Goal: Information Seeking & Learning: Find specific fact

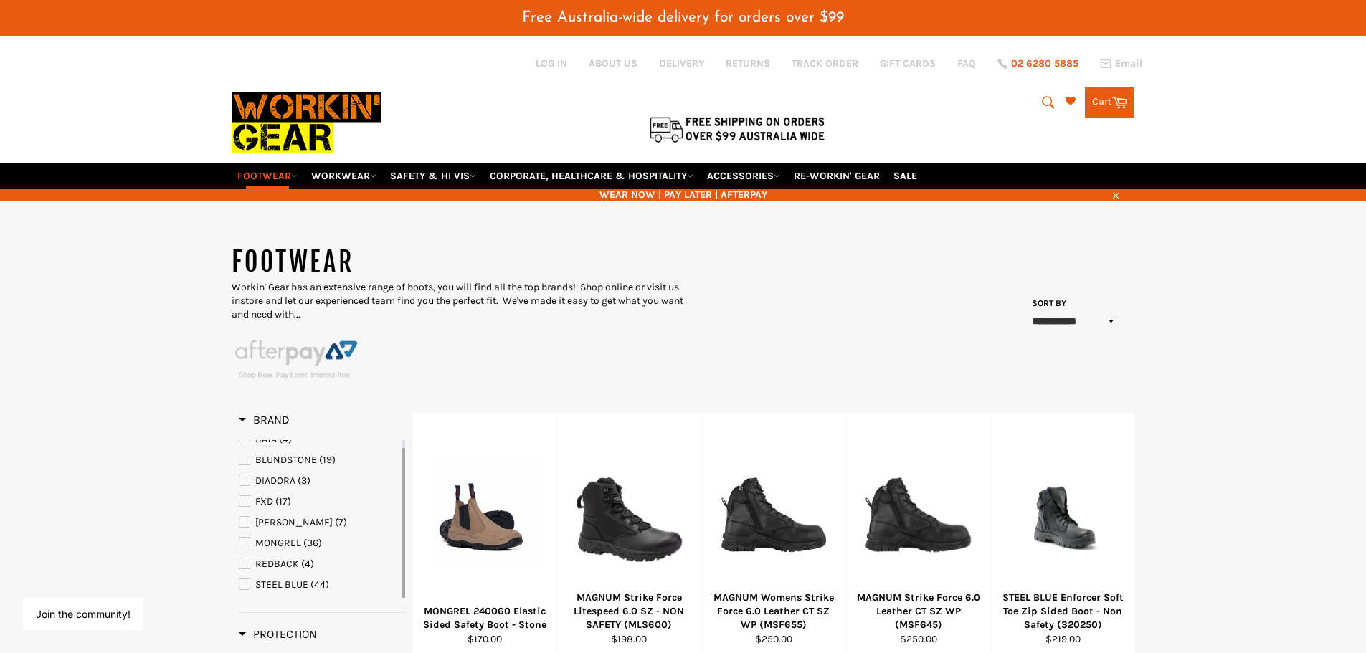
click at [1028, 61] on span "02 6280 5885" at bounding box center [1044, 64] width 67 height 10
click at [1046, 100] on icon "submit" at bounding box center [1049, 103] width 16 height 16
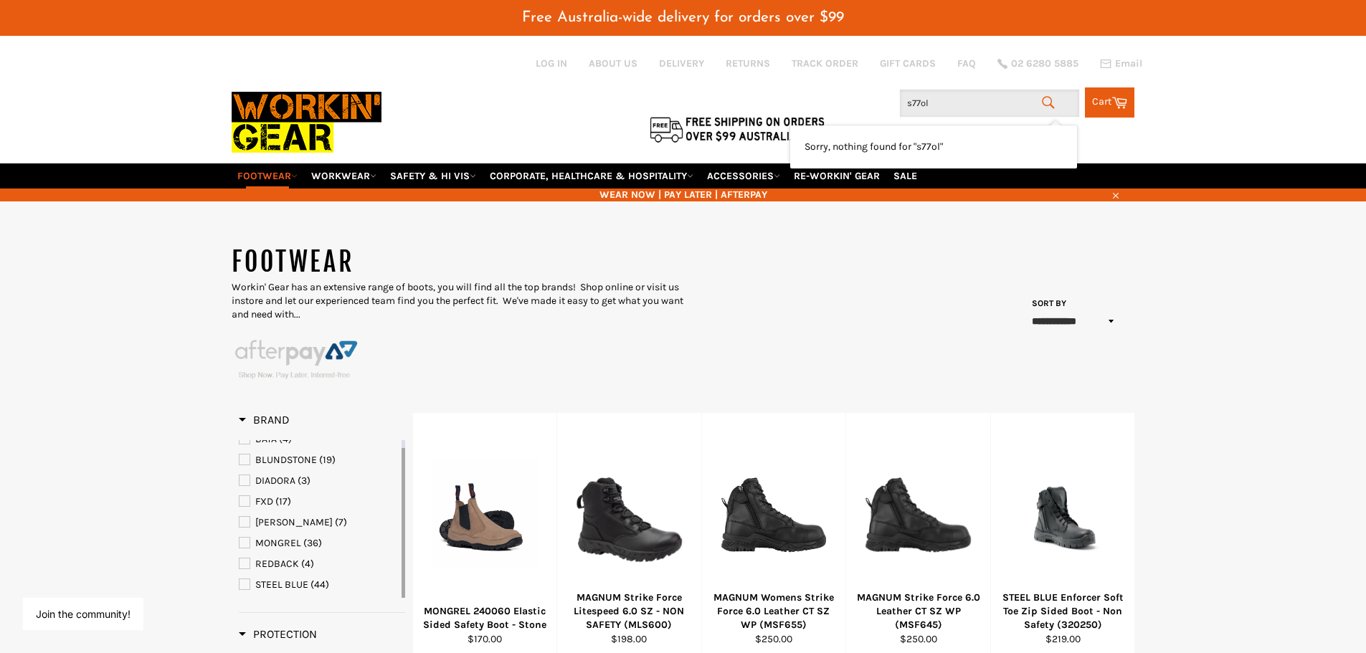
type input "s77olt"
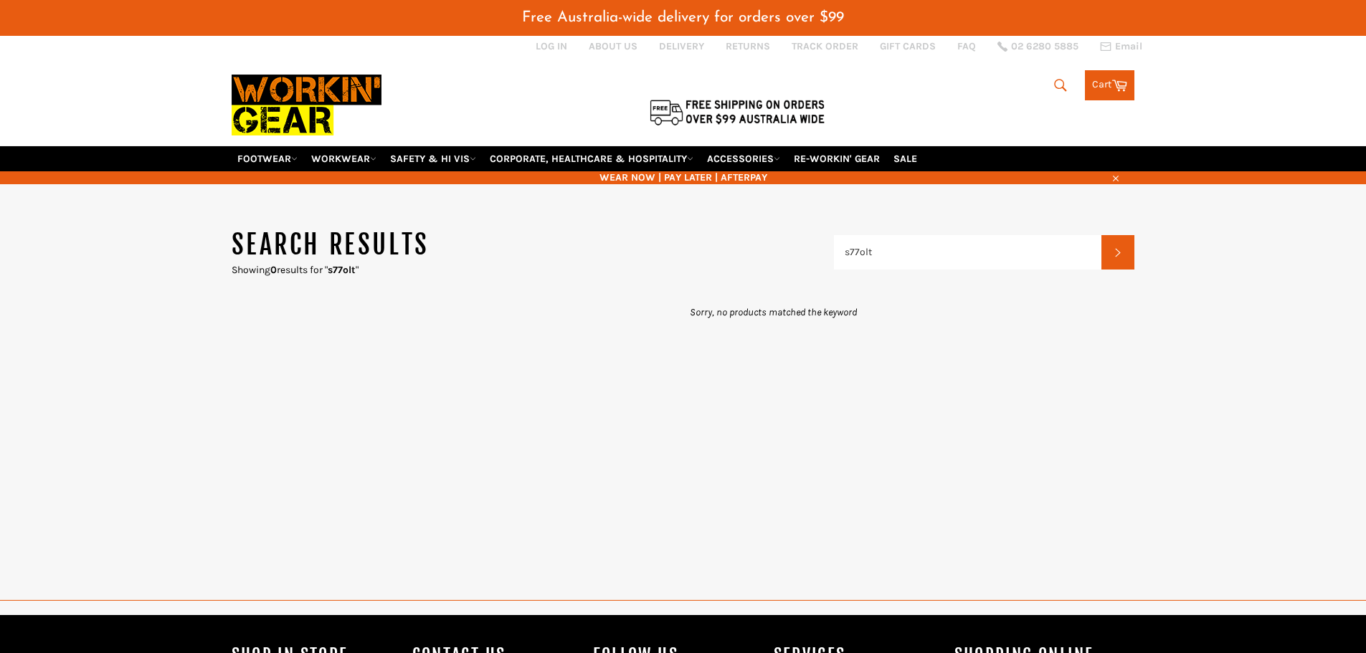
scroll to position [72, 0]
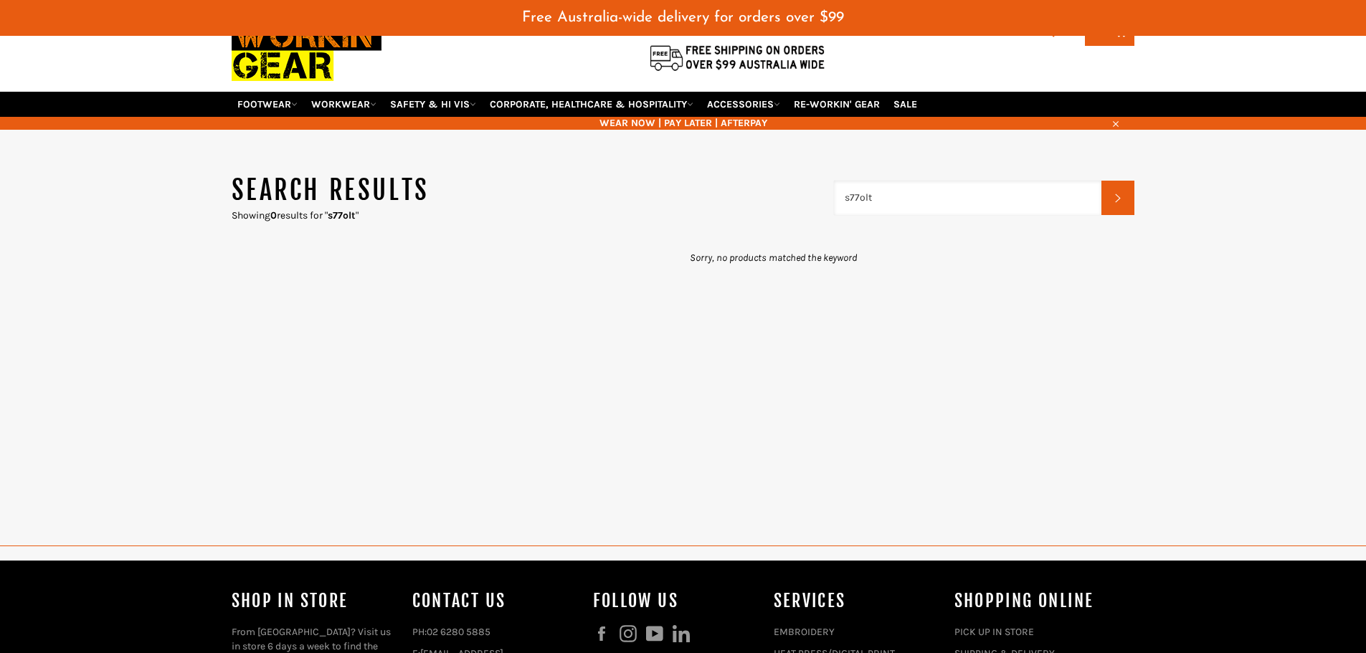
drag, startPoint x: 894, startPoint y: 191, endPoint x: 825, endPoint y: 208, distance: 70.3
click at [825, 208] on header "Search results Showing 0 results for " s77olt " s77olt Search" at bounding box center [684, 197] width 904 height 49
click at [615, 103] on link "CORPORATE, HEALTHCARE & HOSPITALITY" at bounding box center [591, 104] width 215 height 25
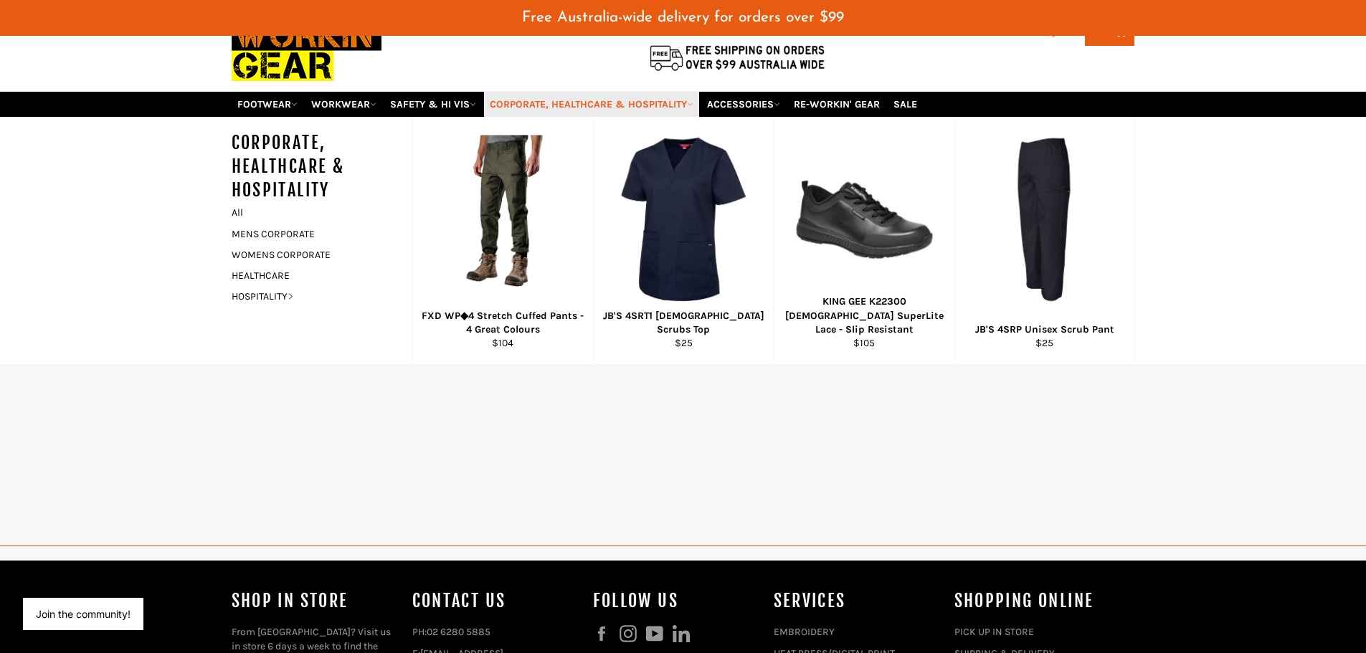
scroll to position [0, 0]
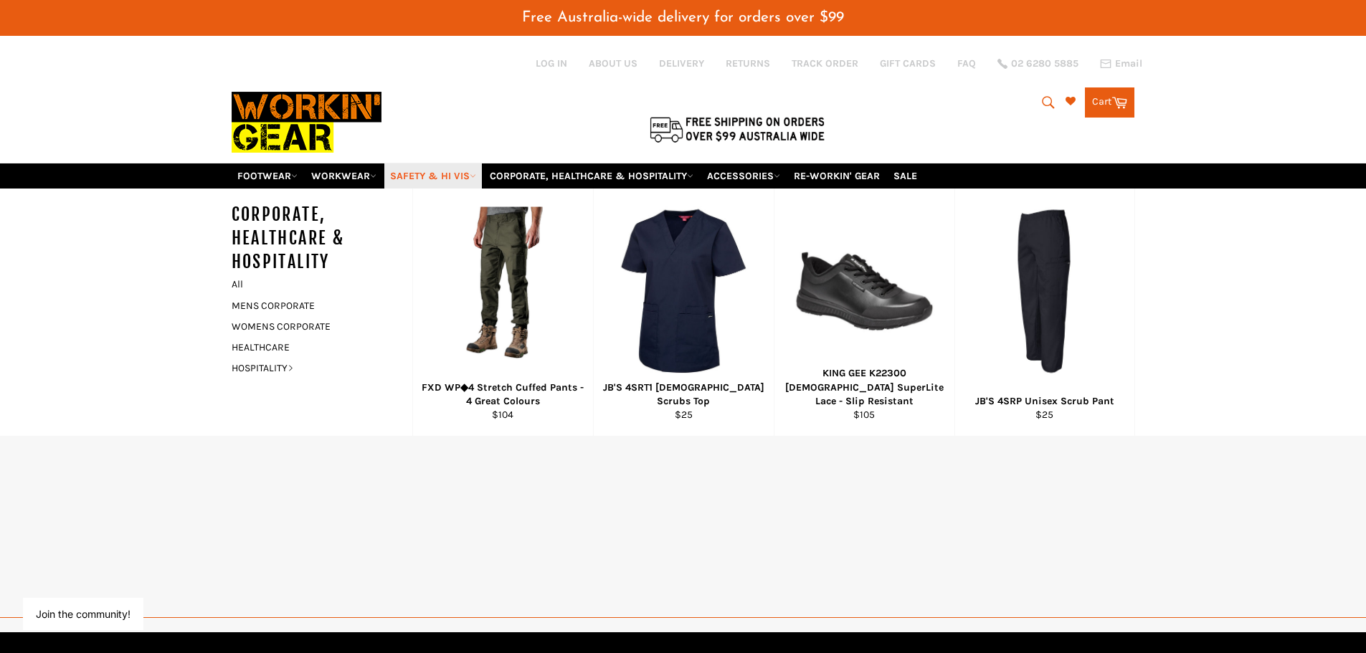
click at [453, 171] on link "SAFETY & HI VIS" at bounding box center [433, 176] width 98 height 25
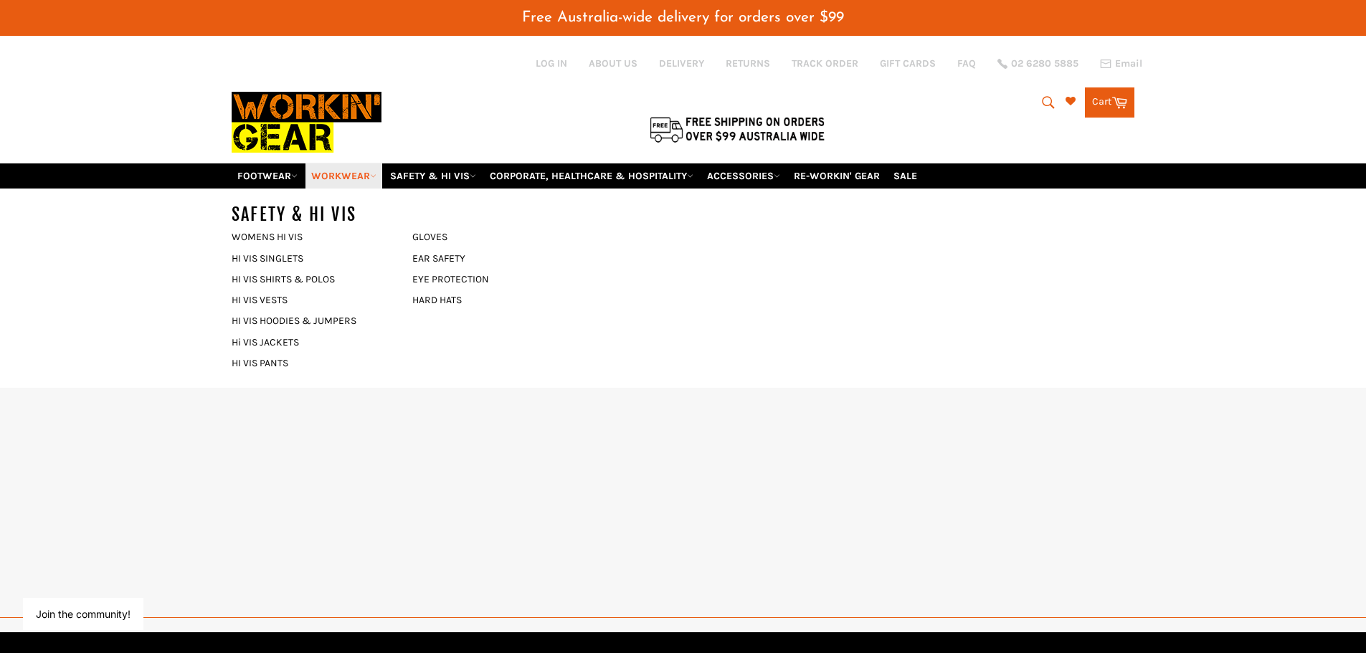
click at [308, 179] on link "WORKWEAR" at bounding box center [343, 176] width 77 height 25
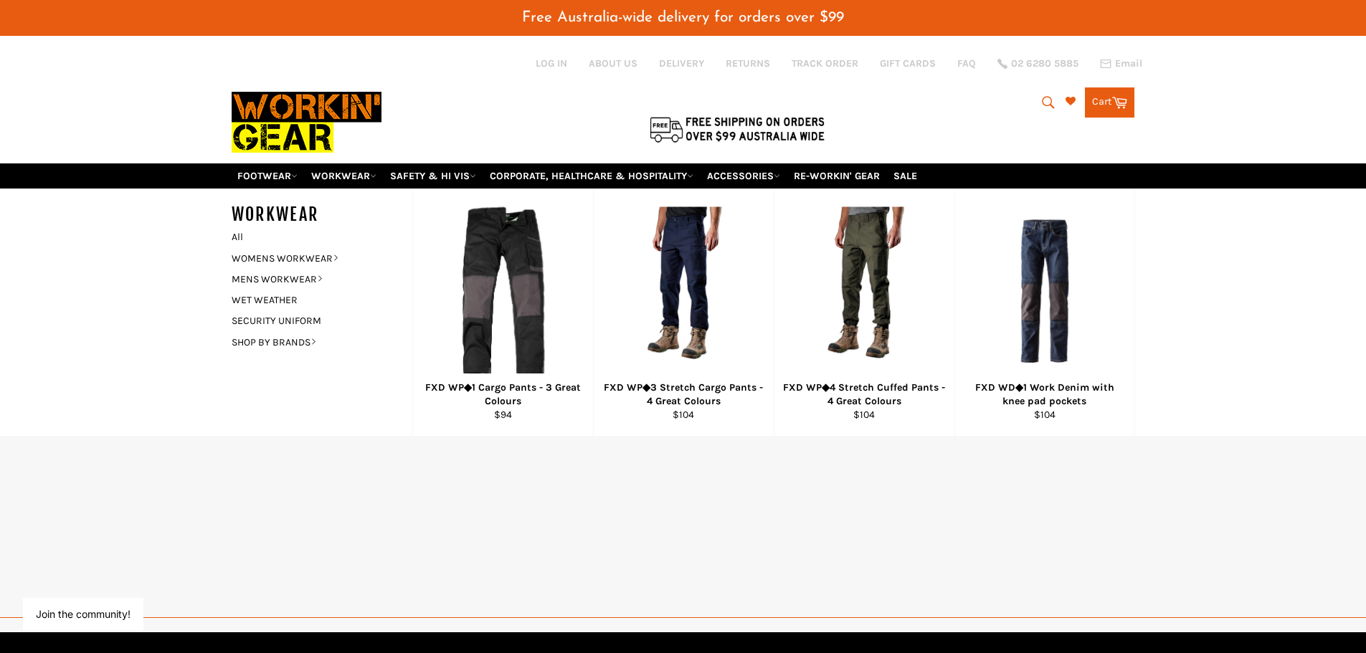
click at [394, 158] on div at bounding box center [533, 99] width 602 height 128
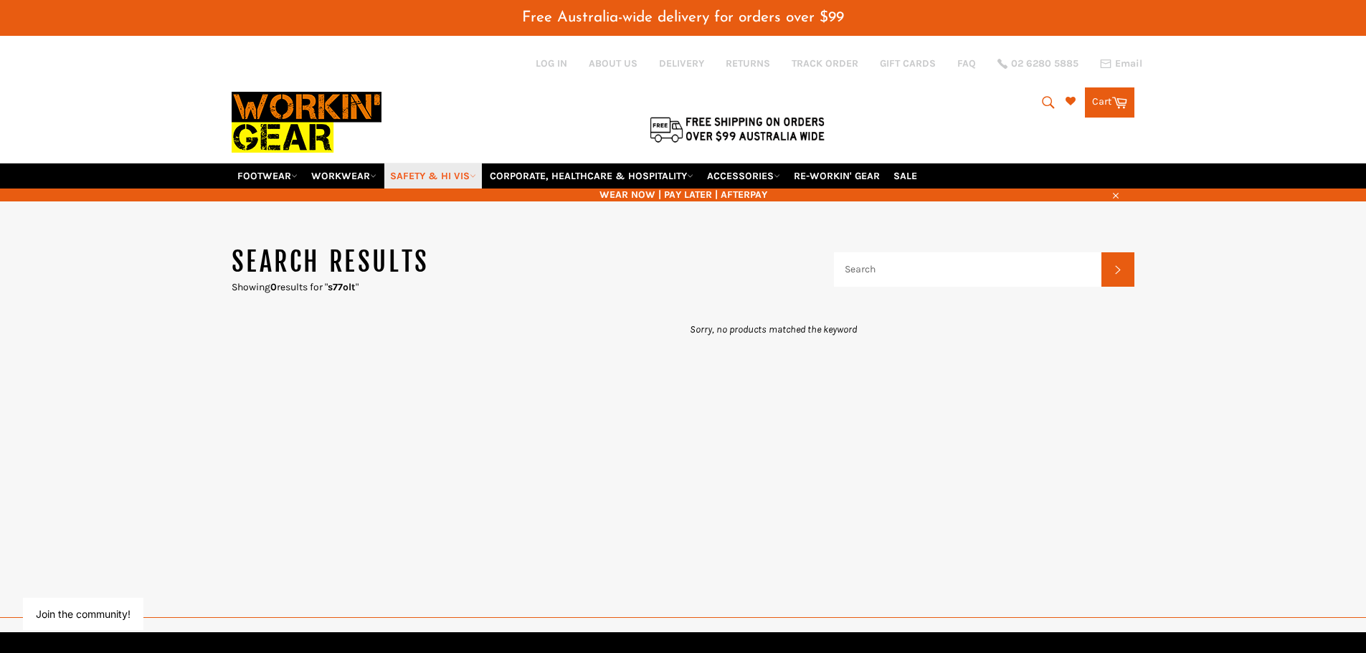
click at [432, 167] on link "SAFETY & HI VIS" at bounding box center [433, 176] width 98 height 25
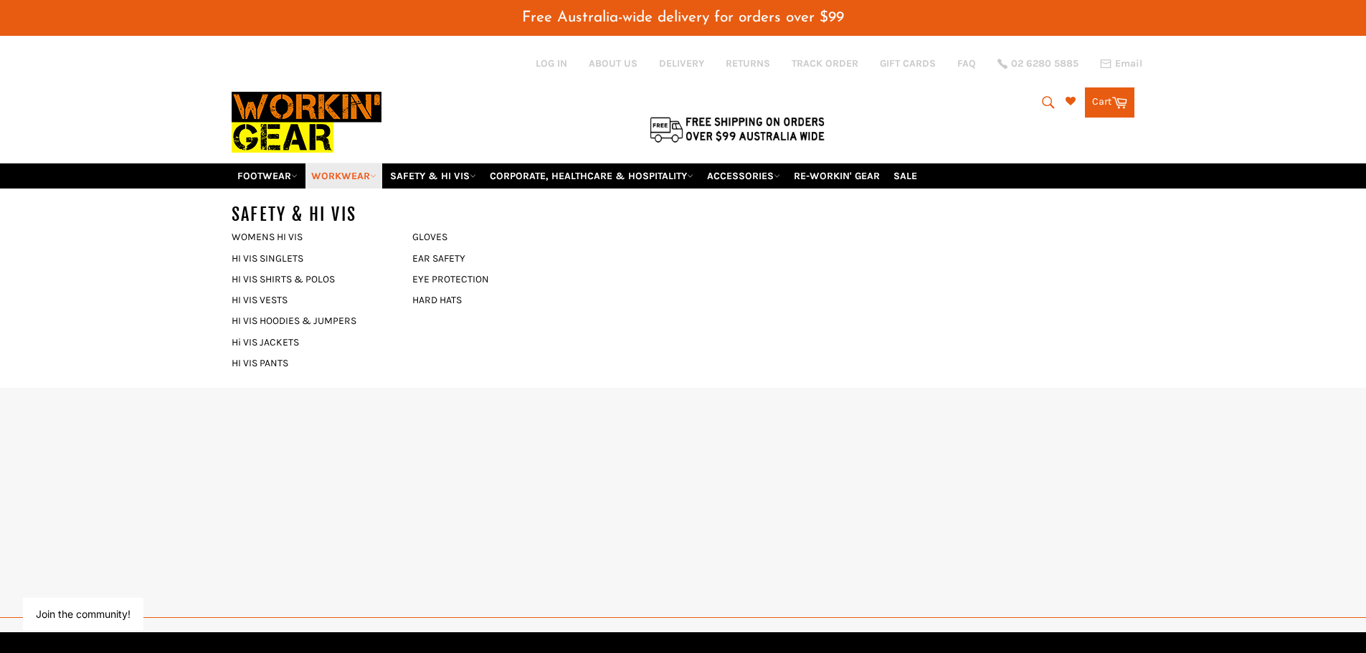
click at [324, 180] on link "WORKWEAR" at bounding box center [343, 176] width 77 height 25
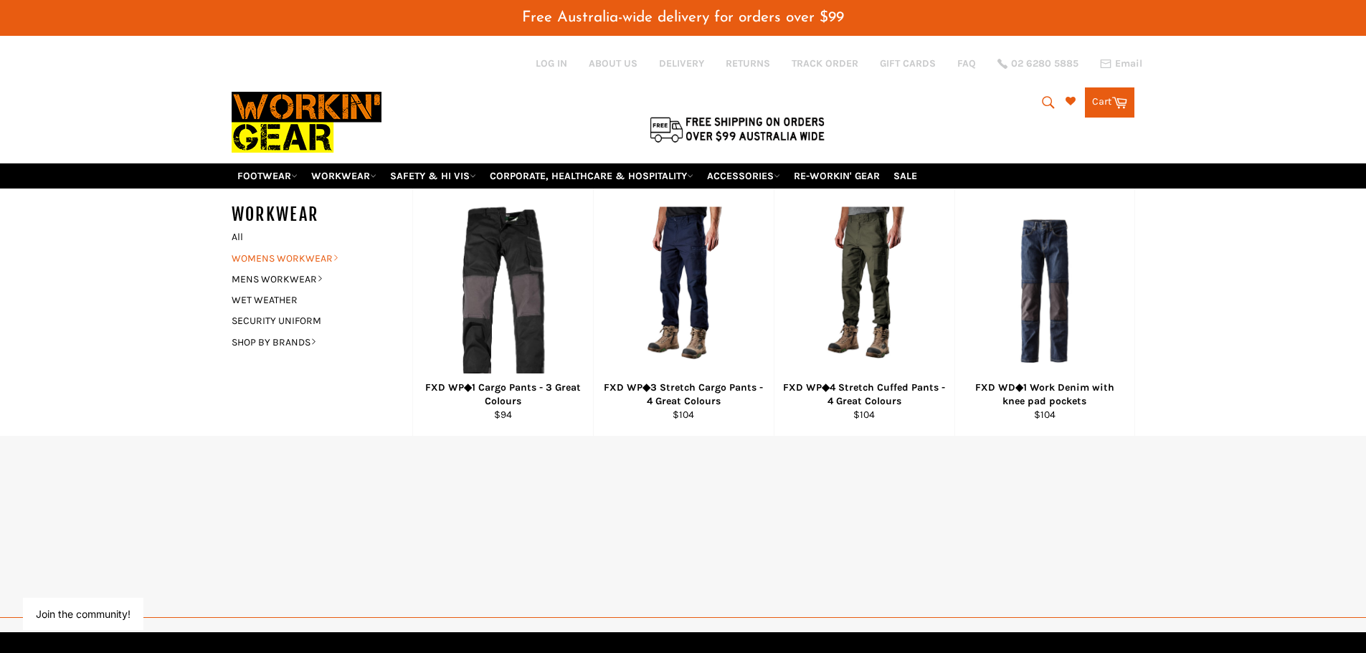
click at [319, 255] on link "WOMENS WORKWEAR" at bounding box center [311, 258] width 174 height 21
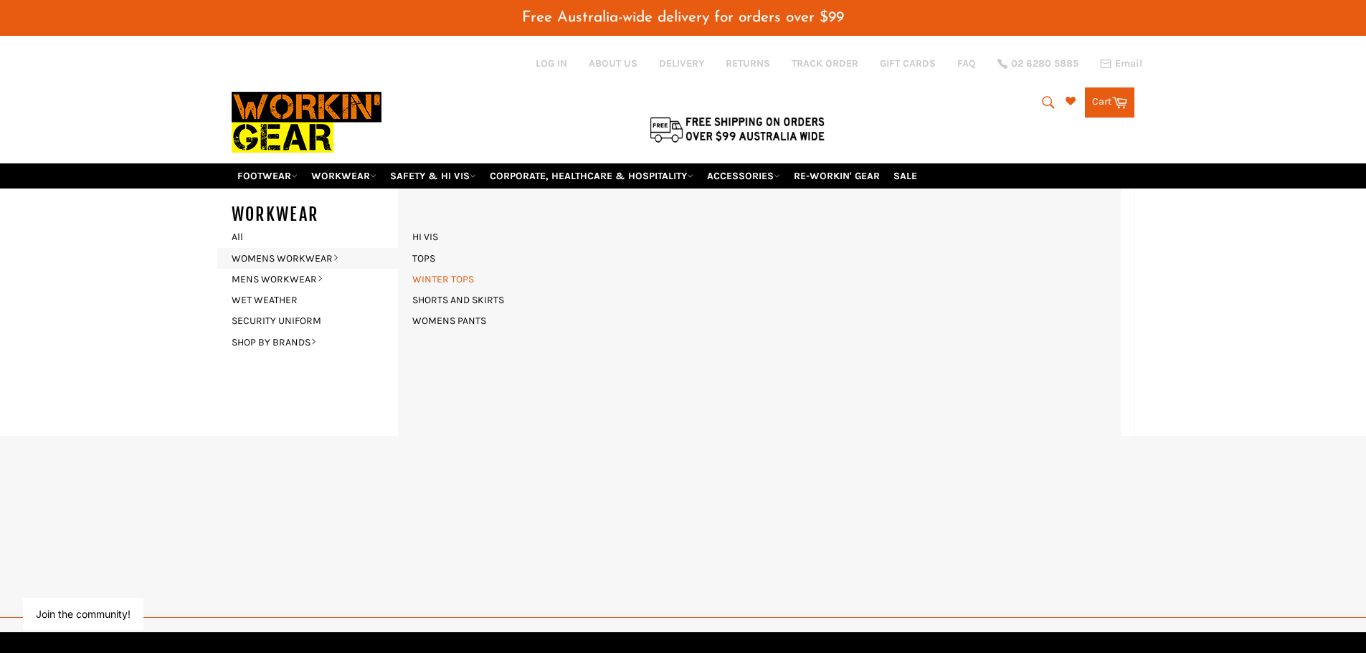
click at [448, 275] on link "WINTER TOPS" at bounding box center [443, 279] width 76 height 21
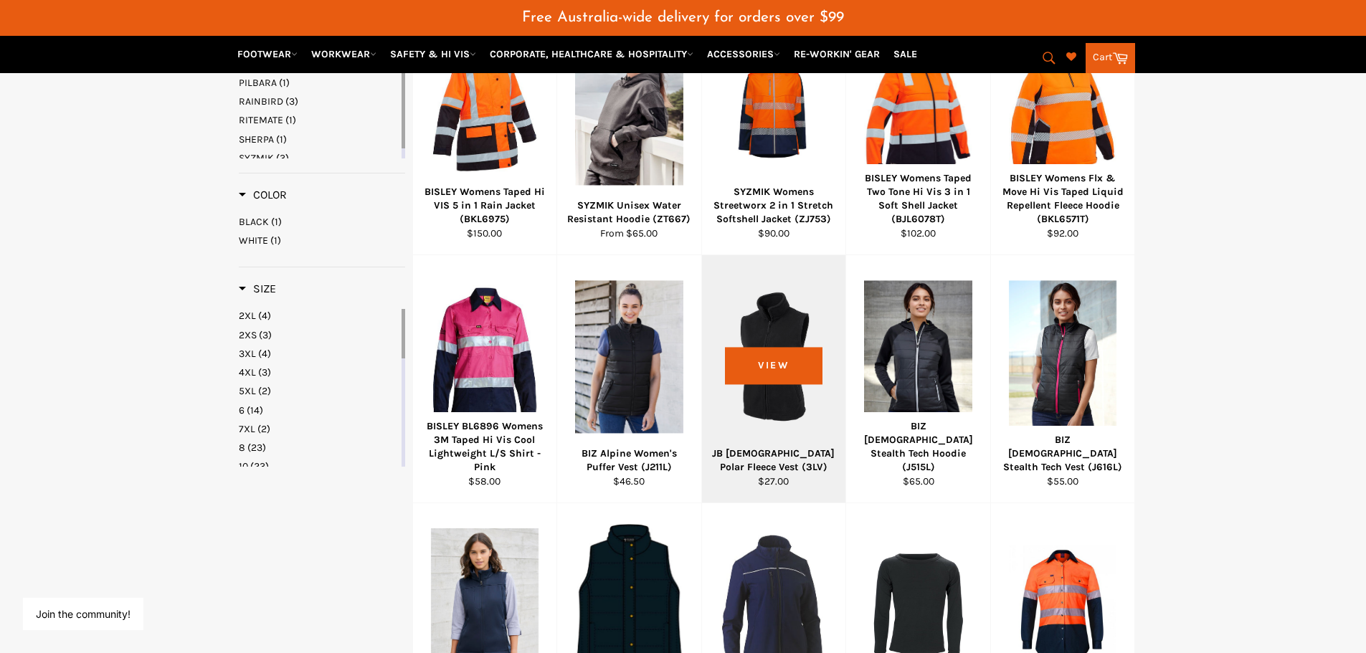
scroll to position [789, 0]
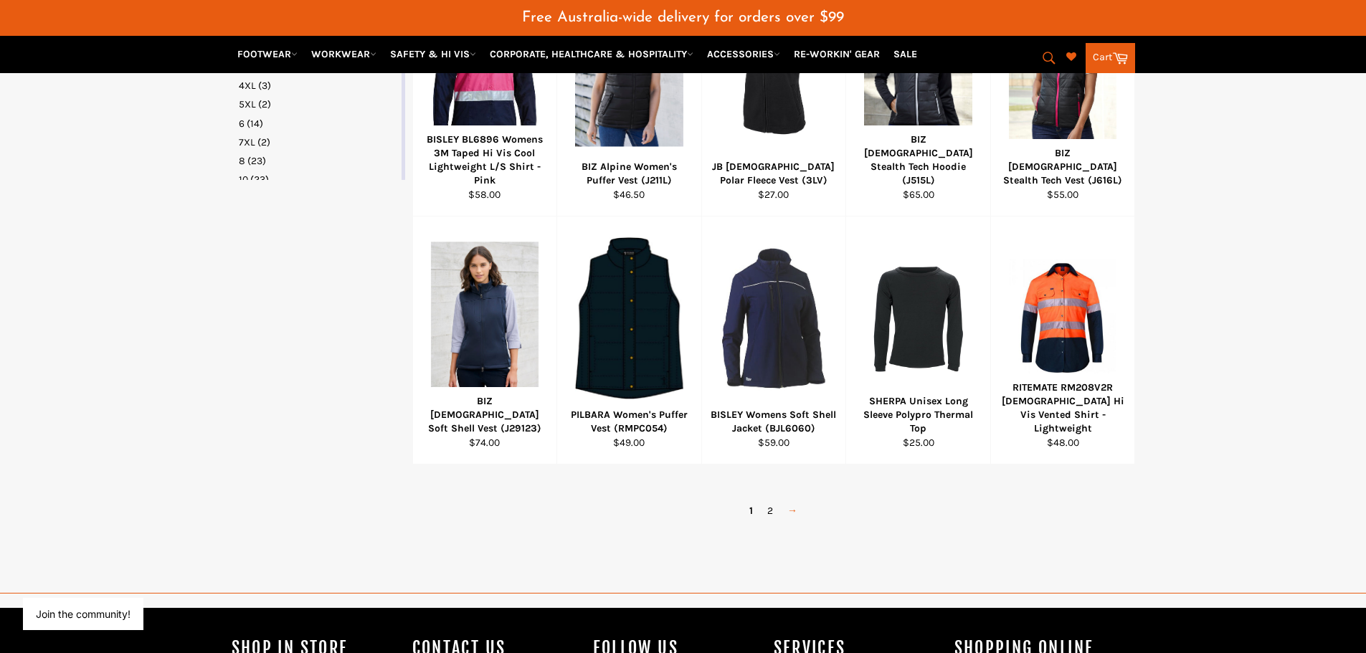
click at [782, 516] on link "→" at bounding box center [792, 511] width 24 height 21
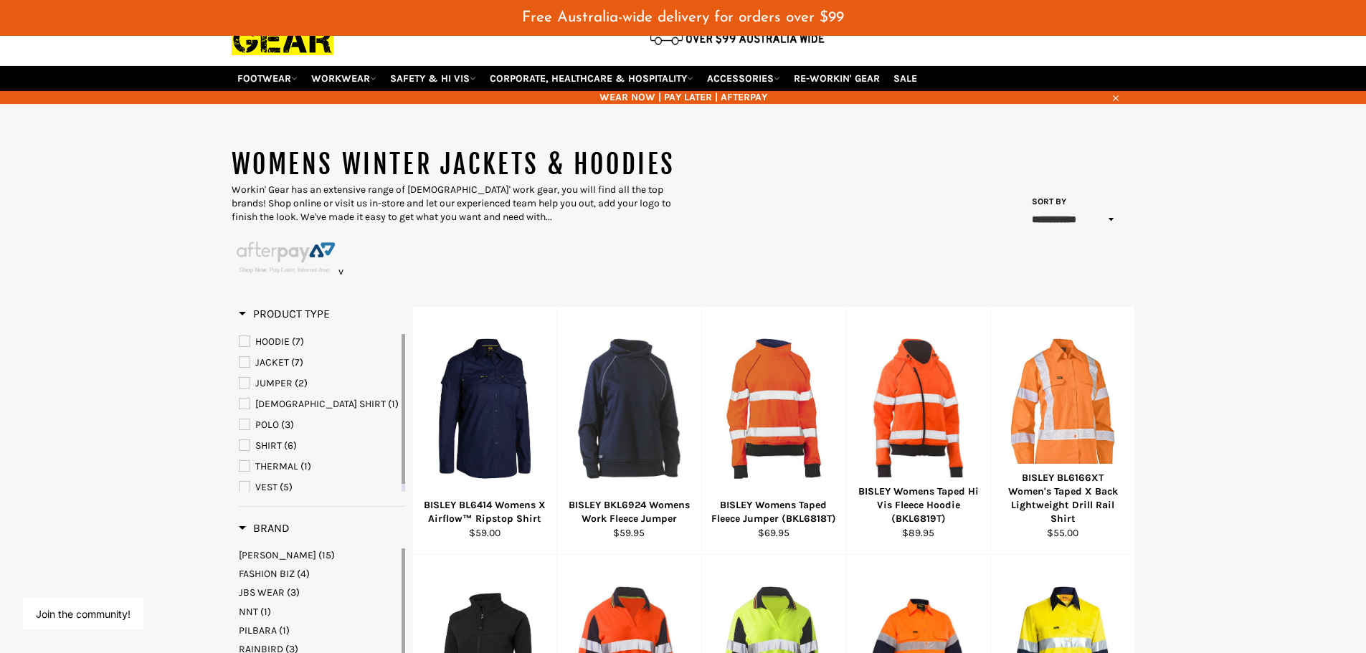
scroll to position [10, 0]
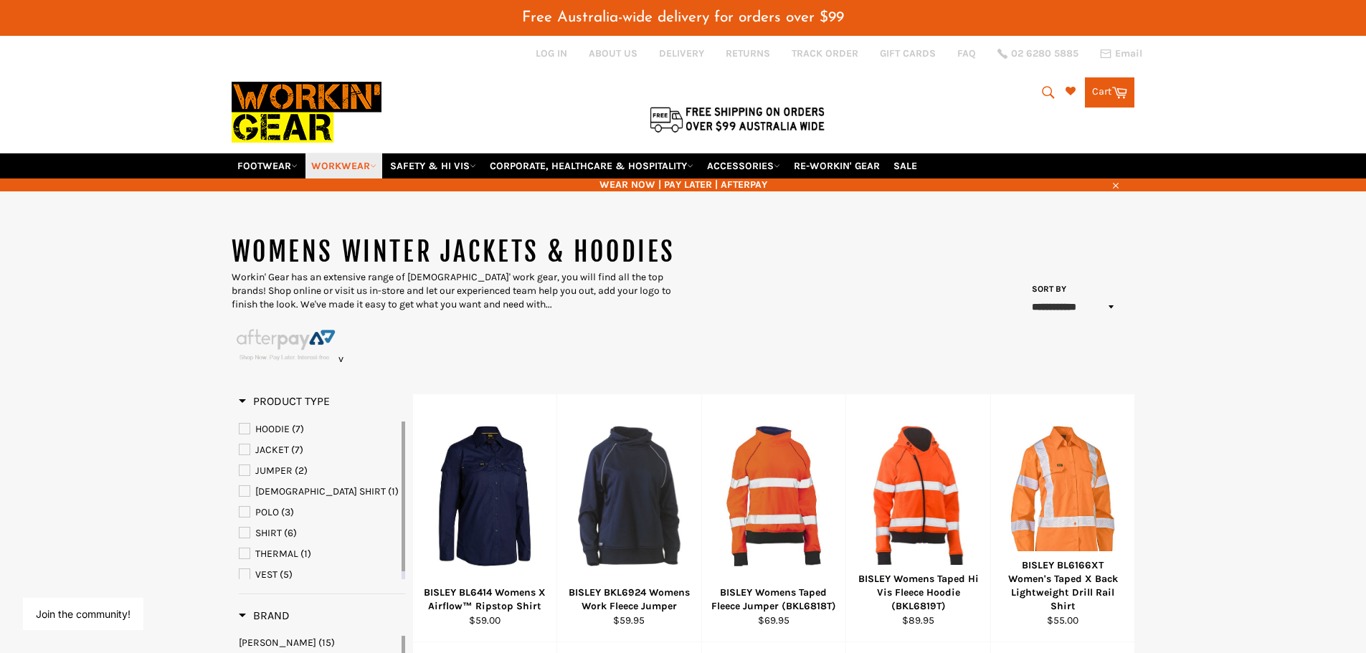
click at [349, 164] on link "WORKWEAR" at bounding box center [343, 165] width 77 height 25
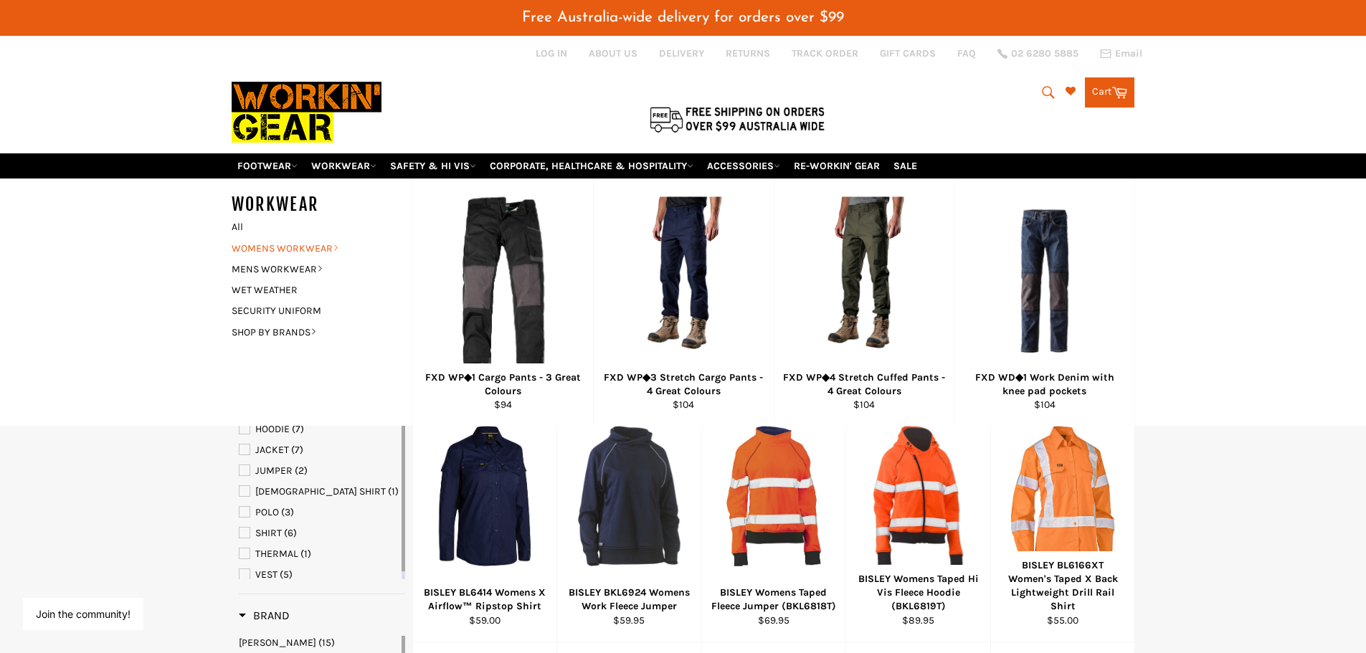
click at [257, 250] on link "WOMENS WORKWEAR" at bounding box center [311, 248] width 174 height 21
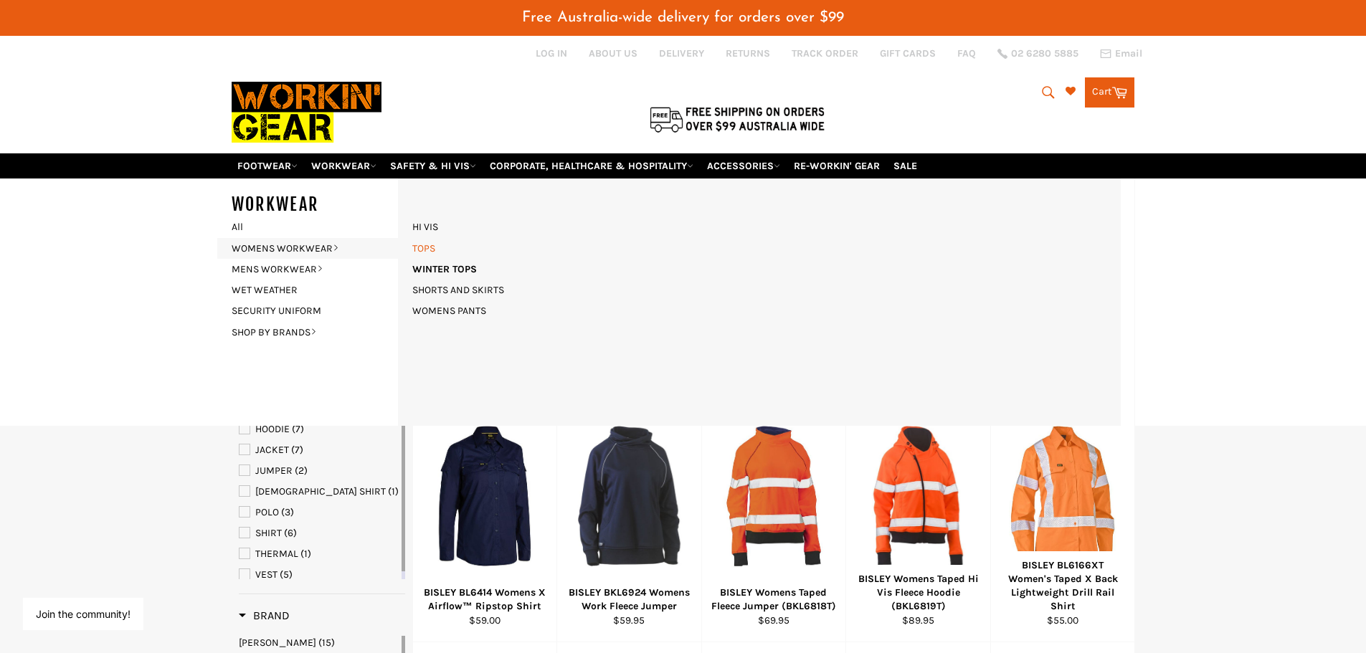
click at [417, 242] on link "TOPS" at bounding box center [423, 248] width 37 height 21
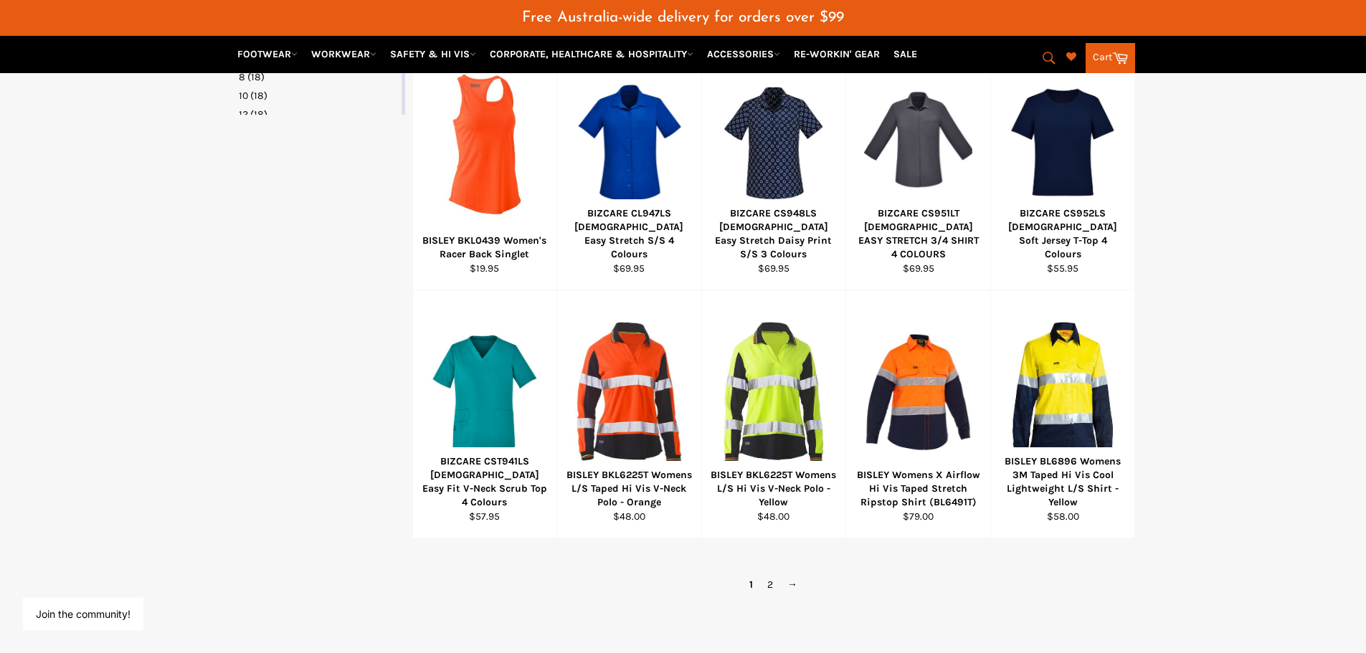
scroll to position [1076, 0]
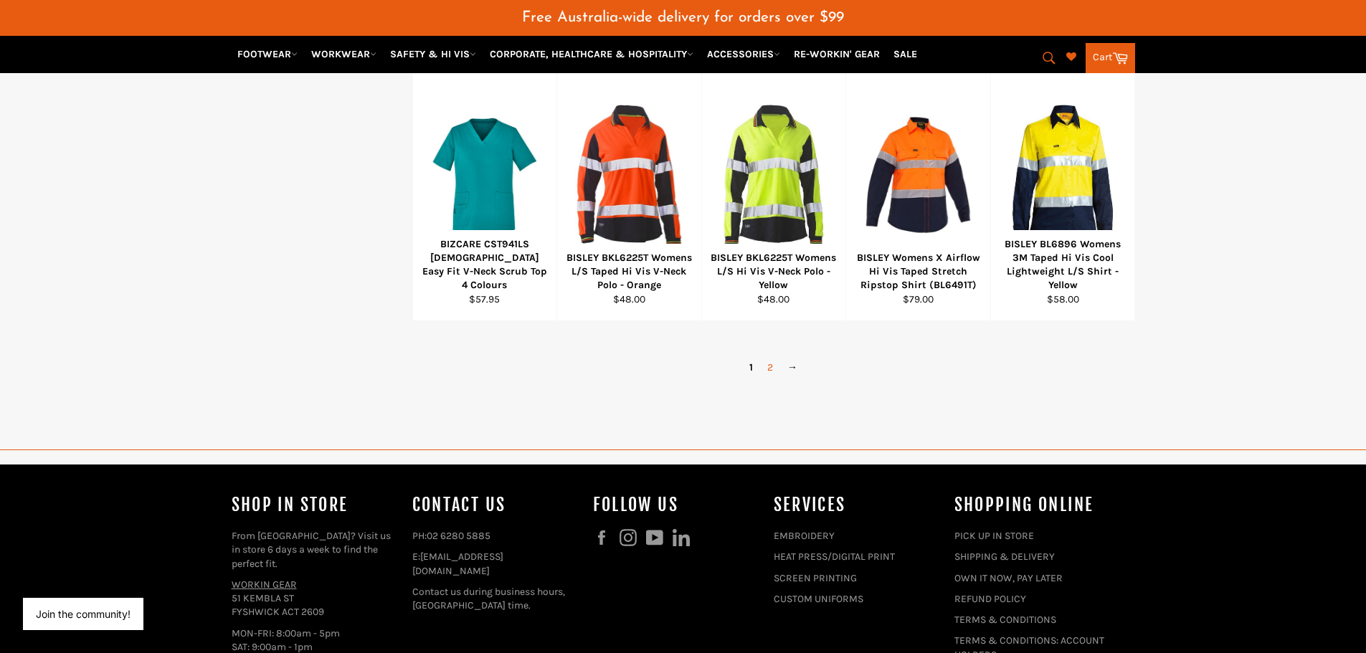
click at [764, 372] on link "2" at bounding box center [770, 367] width 20 height 21
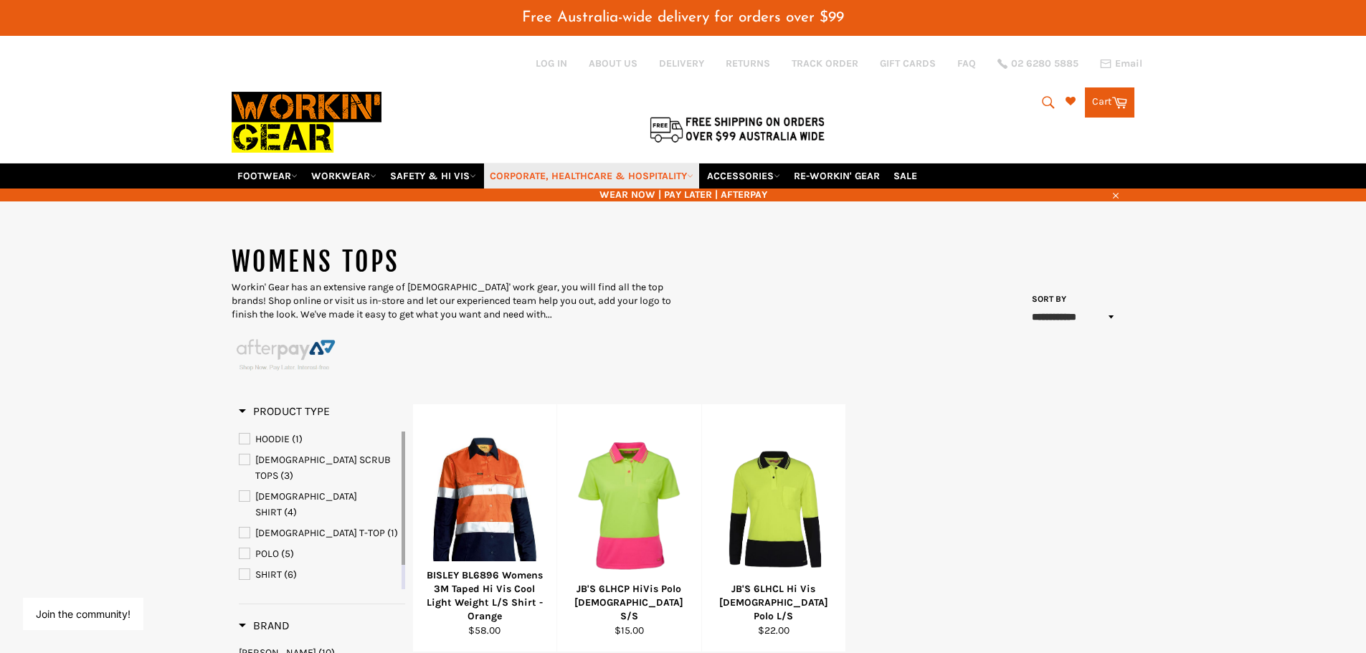
click at [661, 179] on link "CORPORATE, HEALTHCARE & HOSPITALITY" at bounding box center [591, 176] width 215 height 25
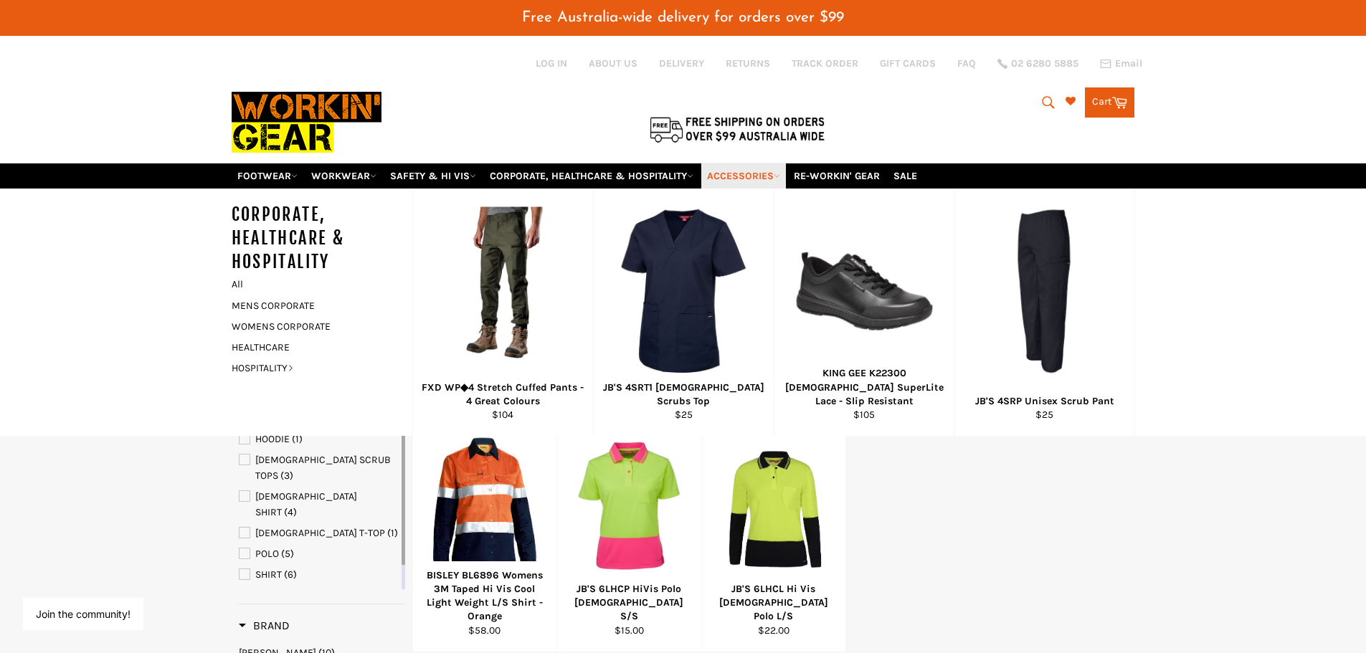
click at [762, 172] on link "ACCESSORIES" at bounding box center [743, 176] width 85 height 25
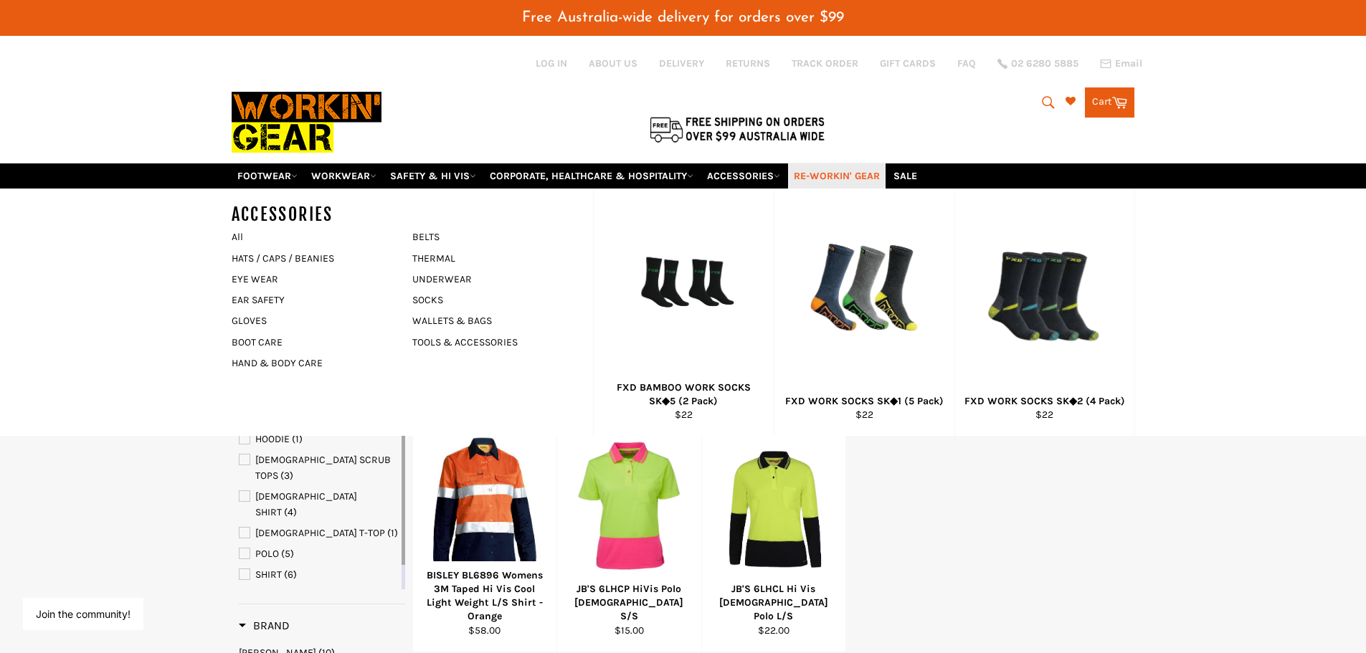
click at [829, 171] on link "RE-WORKIN' GEAR" at bounding box center [837, 176] width 98 height 25
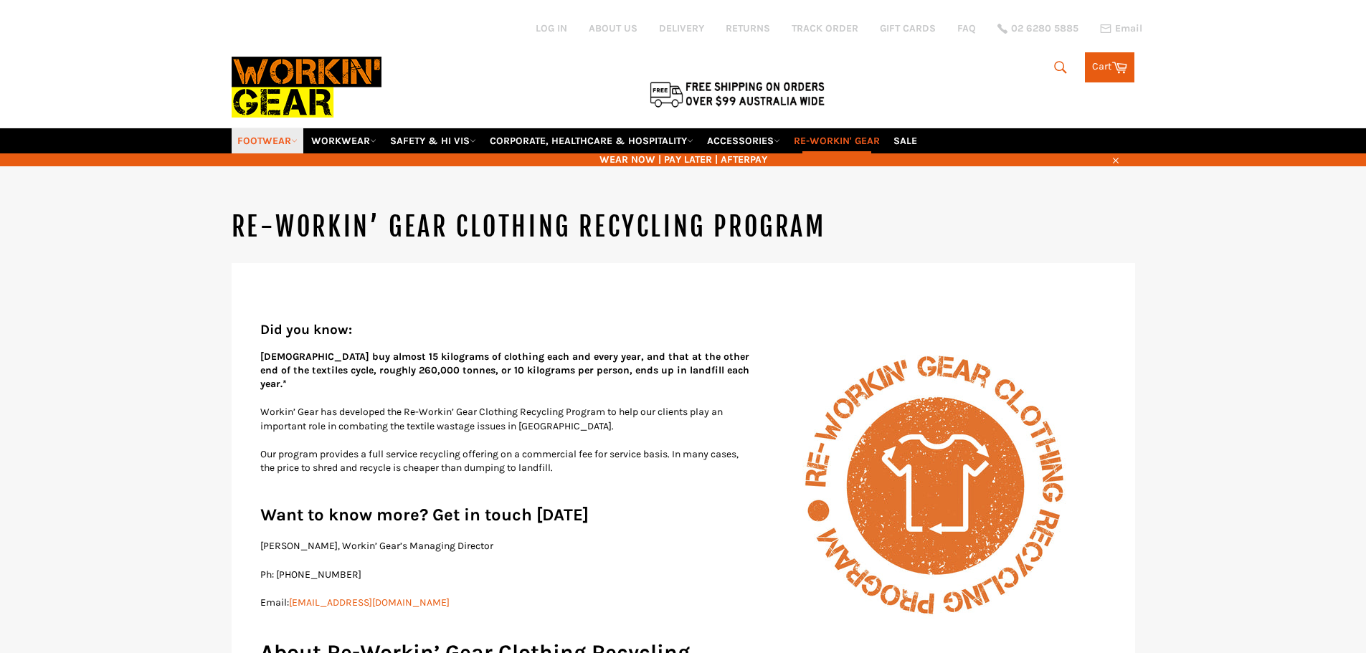
click at [262, 136] on link "FOOTWEAR" at bounding box center [268, 140] width 72 height 25
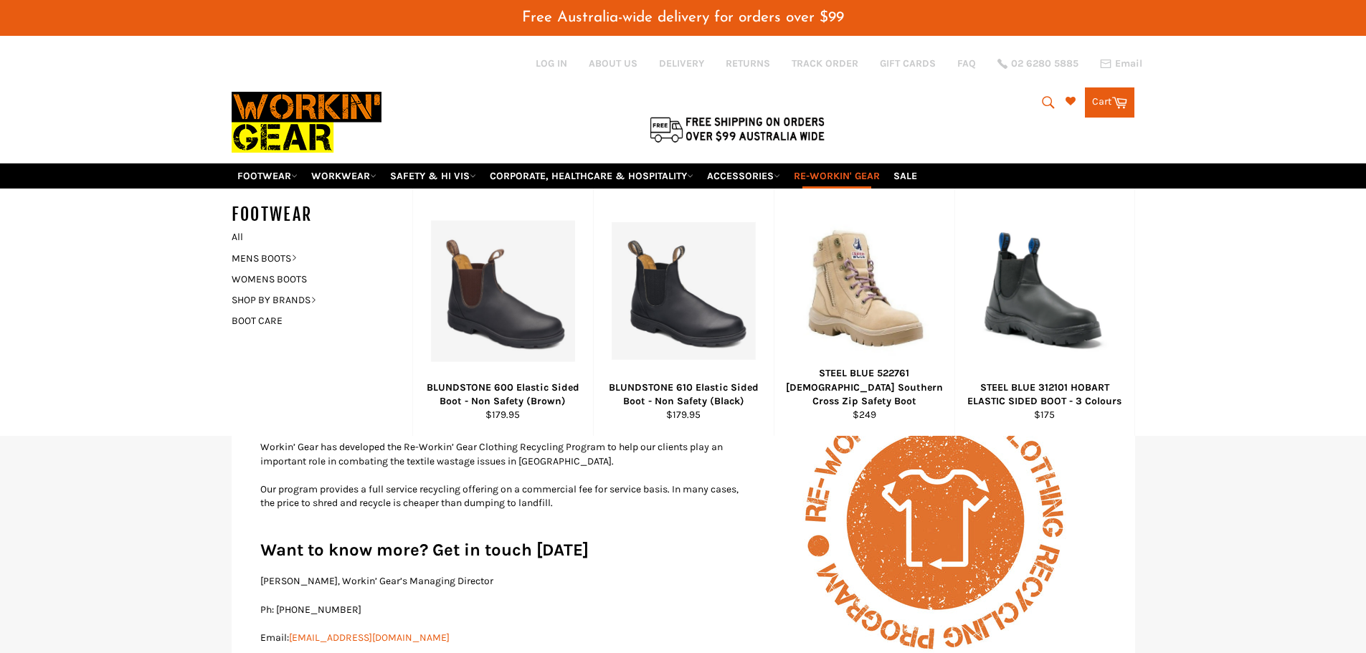
click at [356, 161] on img at bounding box center [307, 122] width 150 height 81
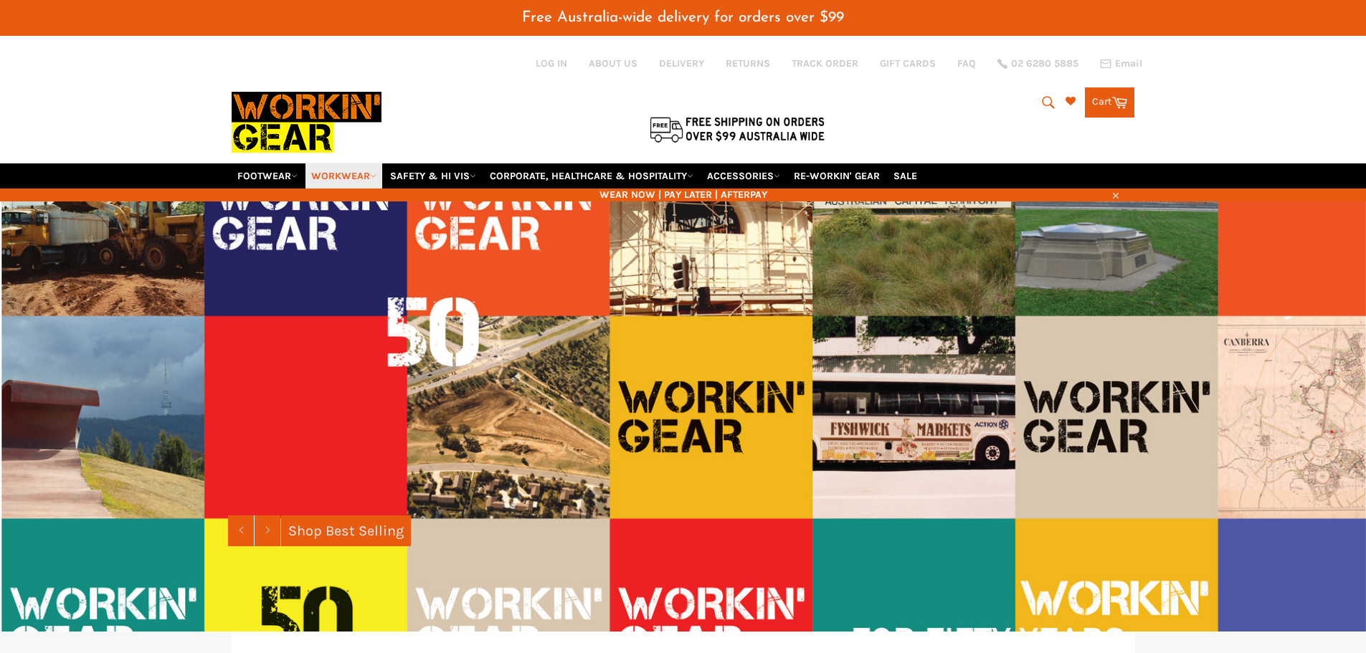
click at [361, 176] on link "WORKWEAR" at bounding box center [343, 176] width 77 height 25
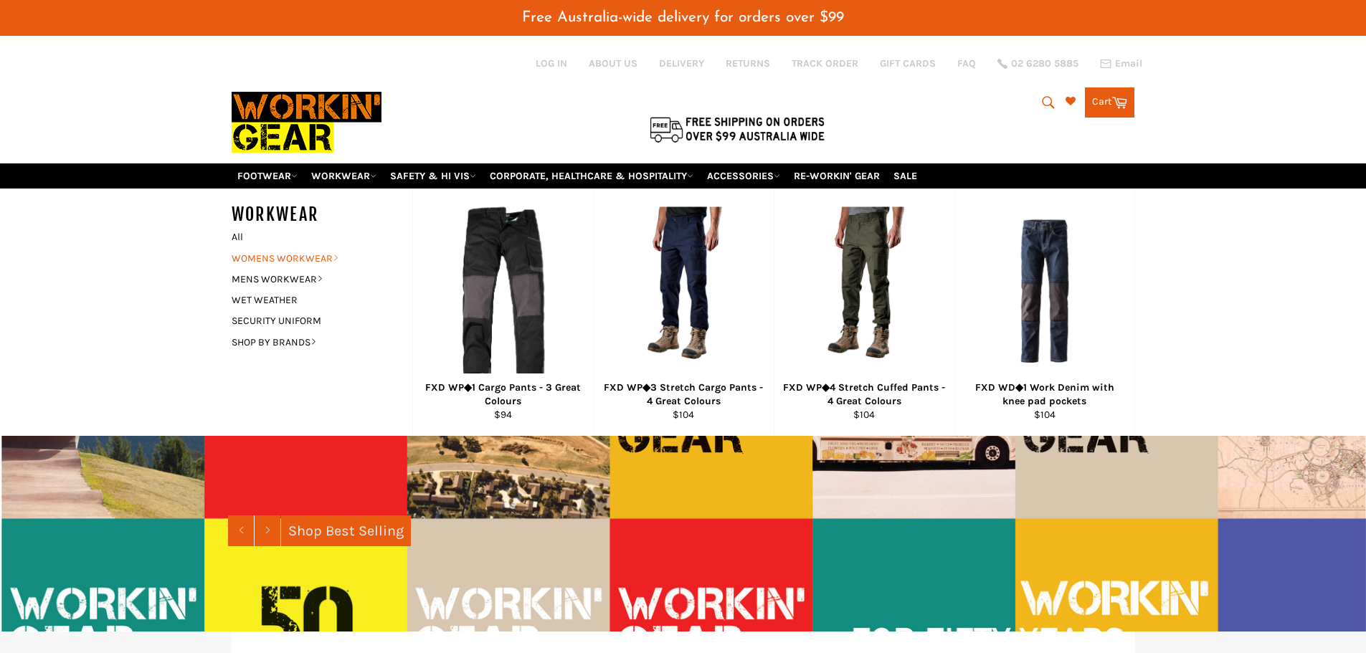
click at [268, 252] on link "WOMENS WORKWEAR" at bounding box center [311, 258] width 174 height 21
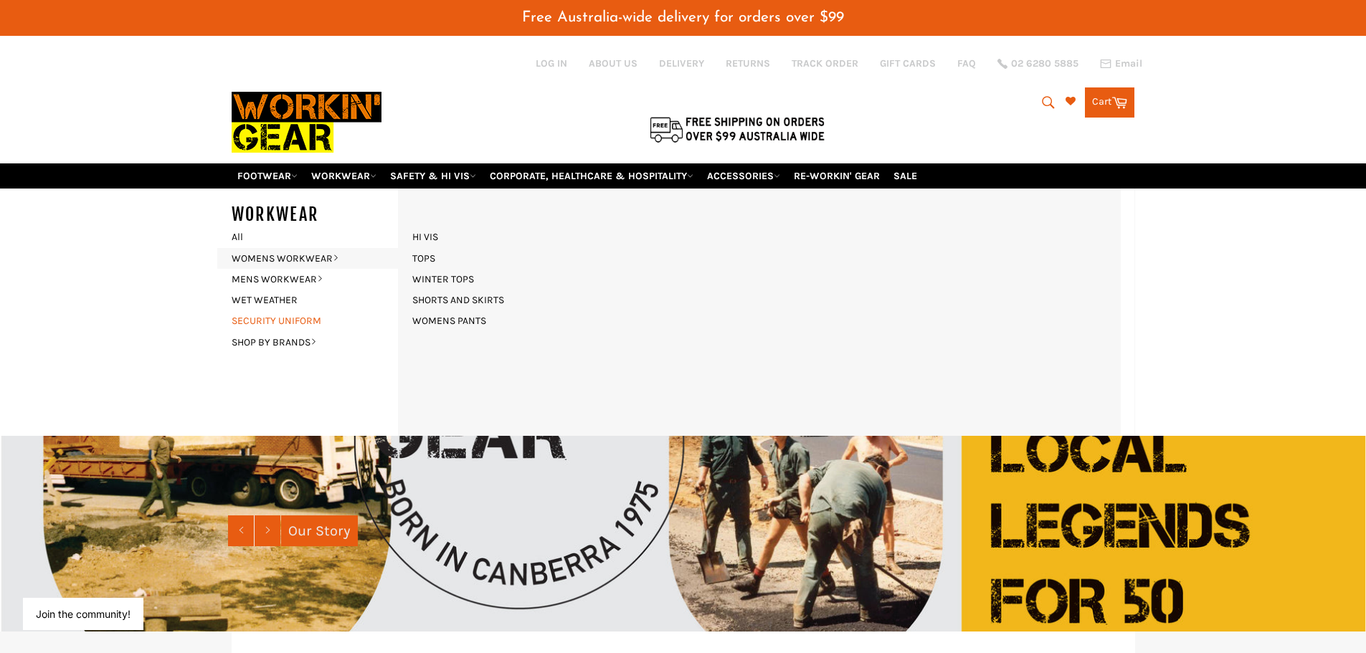
click at [281, 319] on link "SECURITY UNIFORM" at bounding box center [311, 321] width 174 height 21
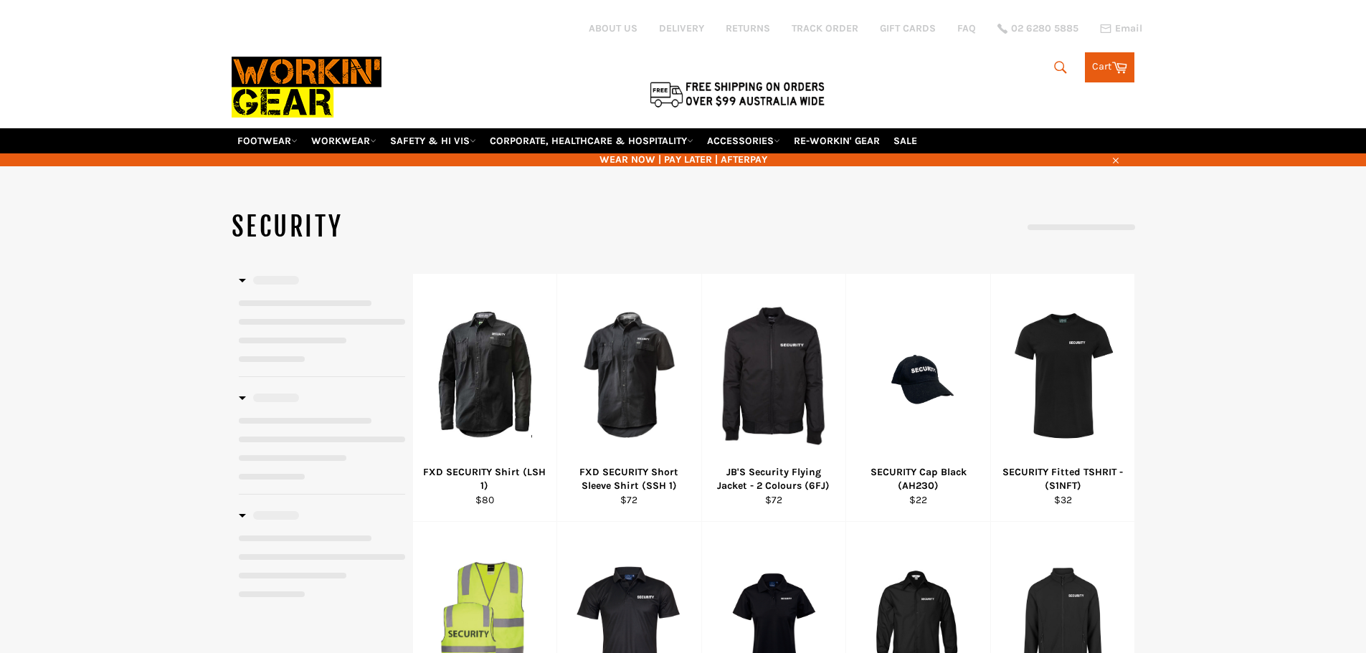
select select "**********"
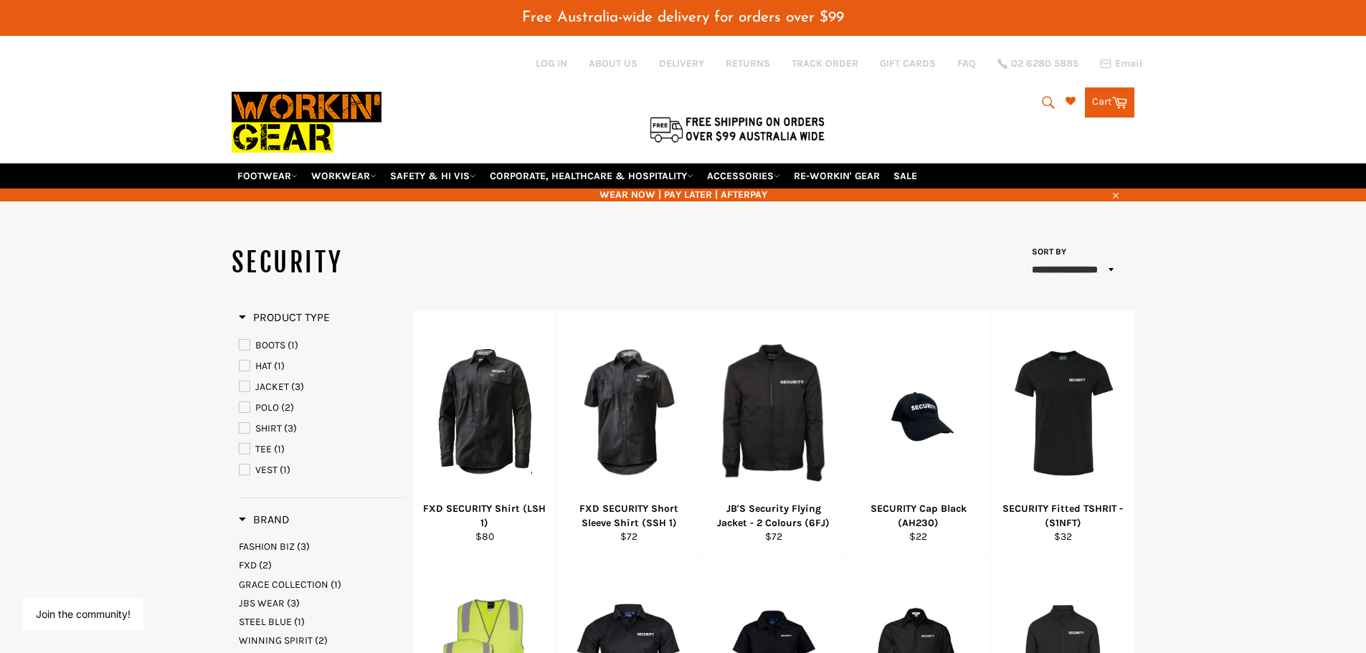
click at [1046, 100] on icon "submit" at bounding box center [1049, 103] width 16 height 16
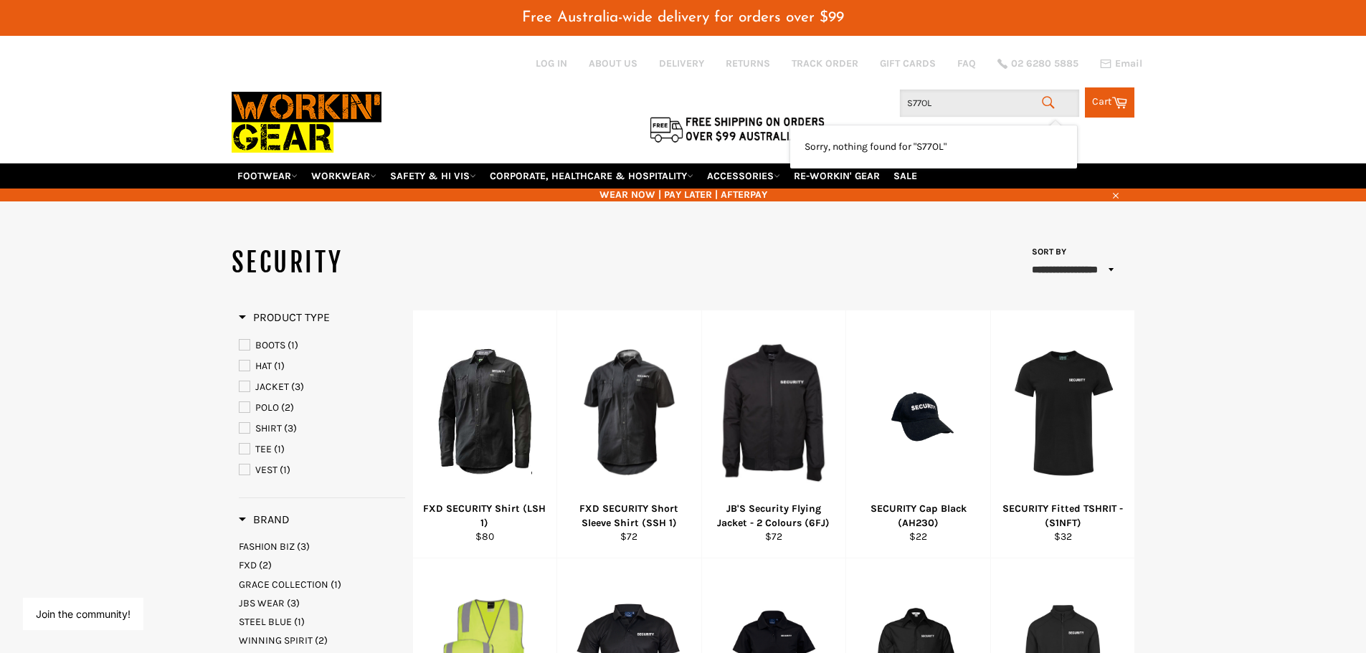
type input "S77OLT"
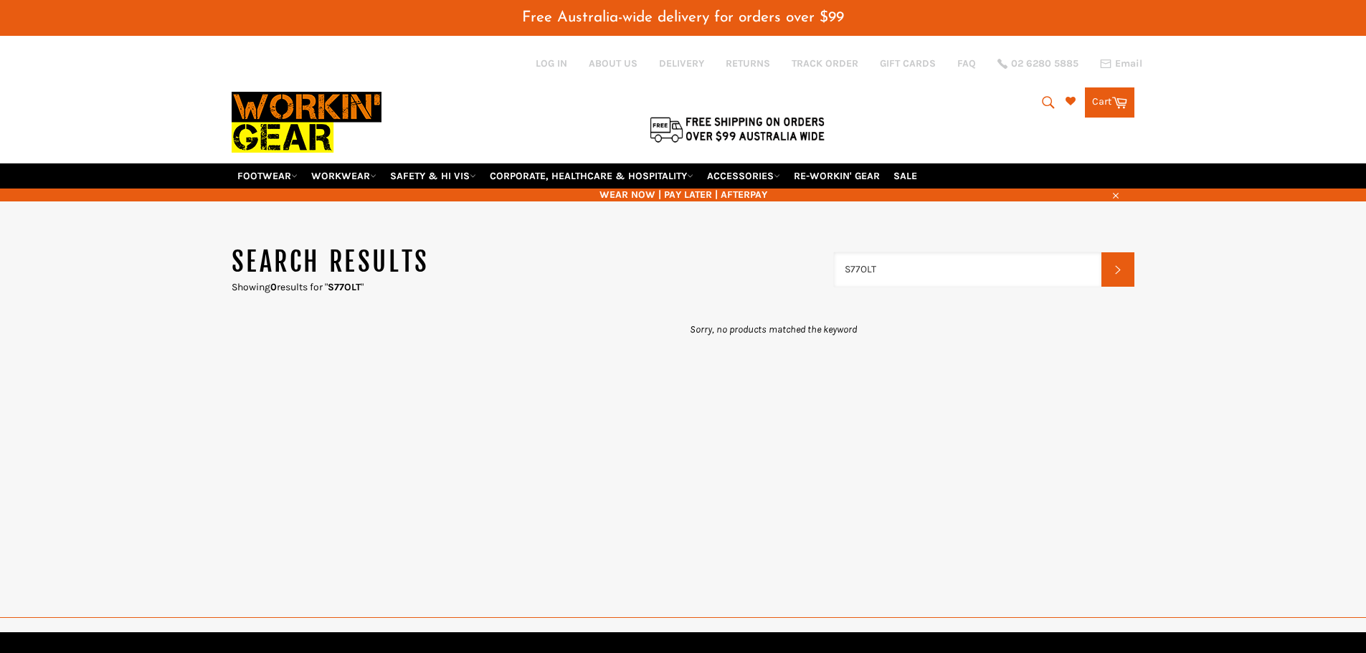
click at [849, 267] on input "S77OLT" at bounding box center [968, 269] width 268 height 34
type input "F77OLT"
click at [931, 251] on div "F77OLT Search" at bounding box center [984, 269] width 301 height 49
drag, startPoint x: 931, startPoint y: 251, endPoint x: 911, endPoint y: 262, distance: 22.8
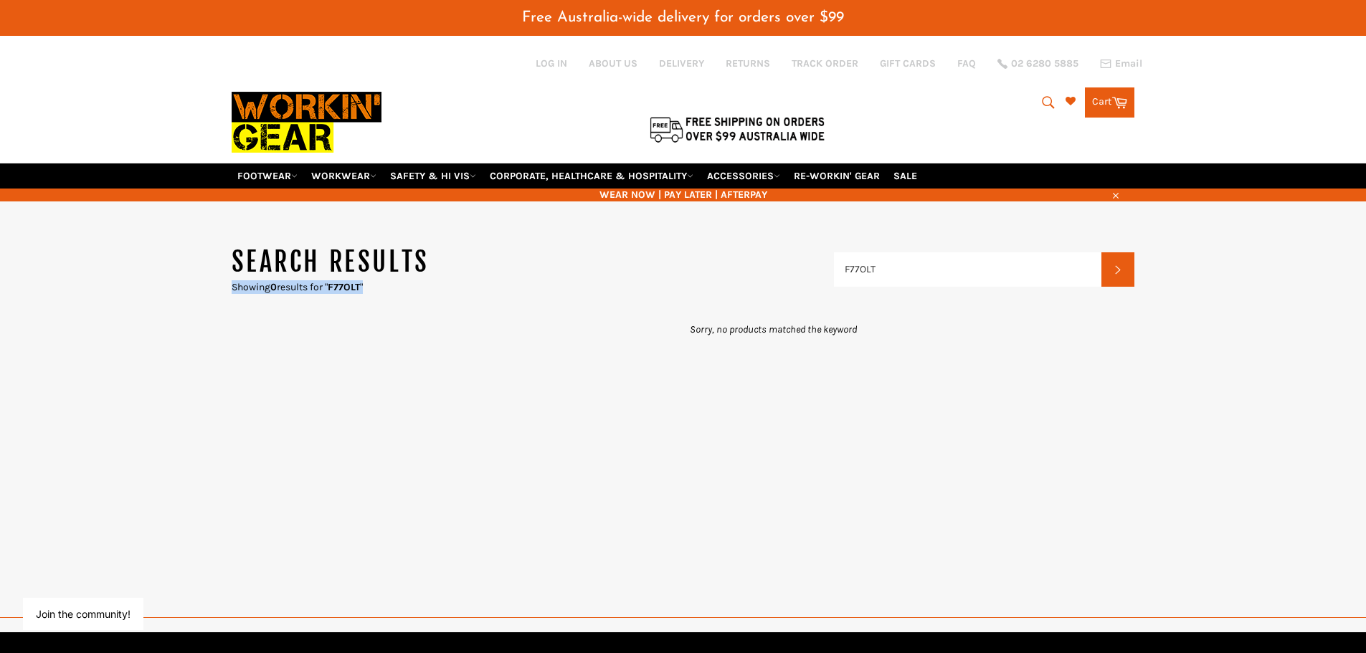
click at [931, 252] on div "F77OLT Search" at bounding box center [984, 269] width 301 height 49
click at [904, 265] on input "F77OLT" at bounding box center [968, 269] width 268 height 34
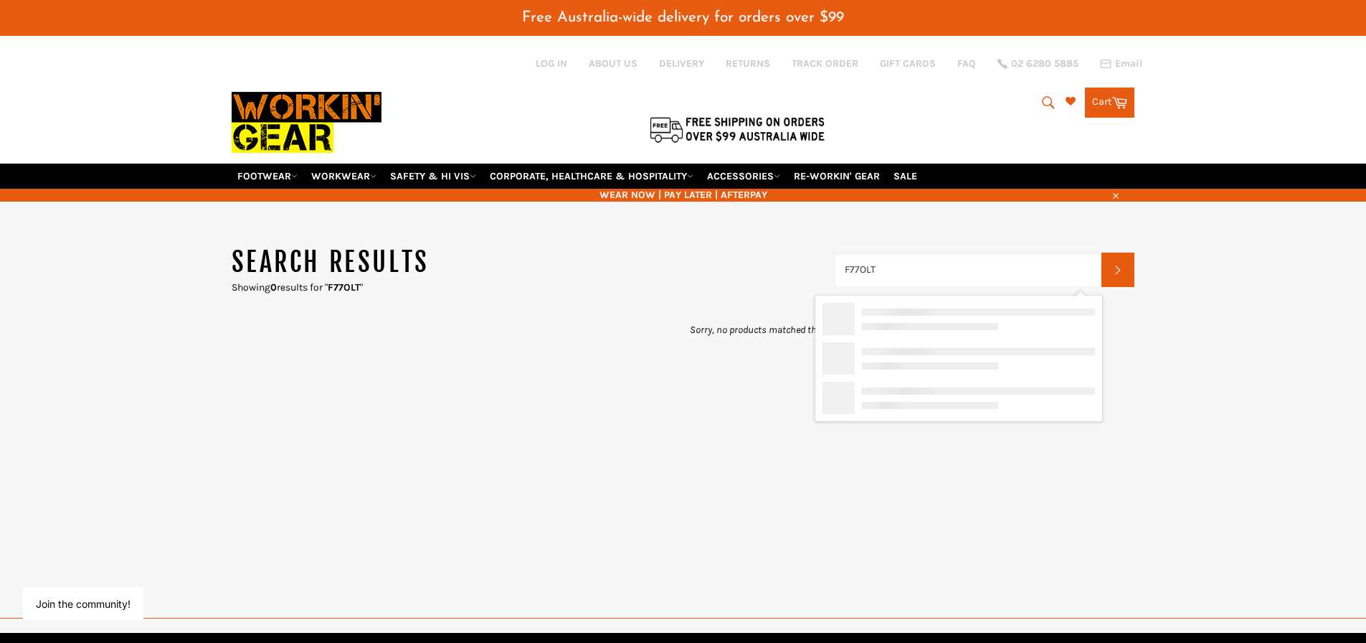
click at [904, 265] on input "F77OLT" at bounding box center [968, 269] width 268 height 34
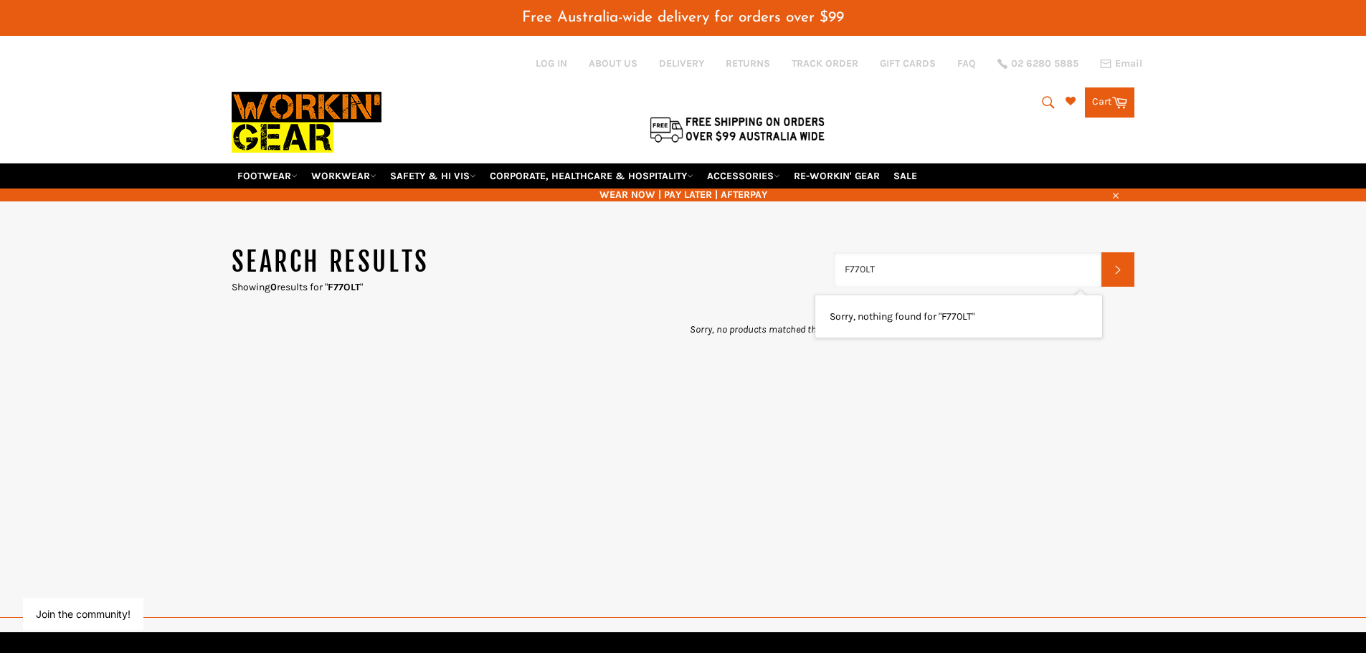
click at [847, 265] on input "F770LT" at bounding box center [968, 269] width 268 height 34
type input "S"
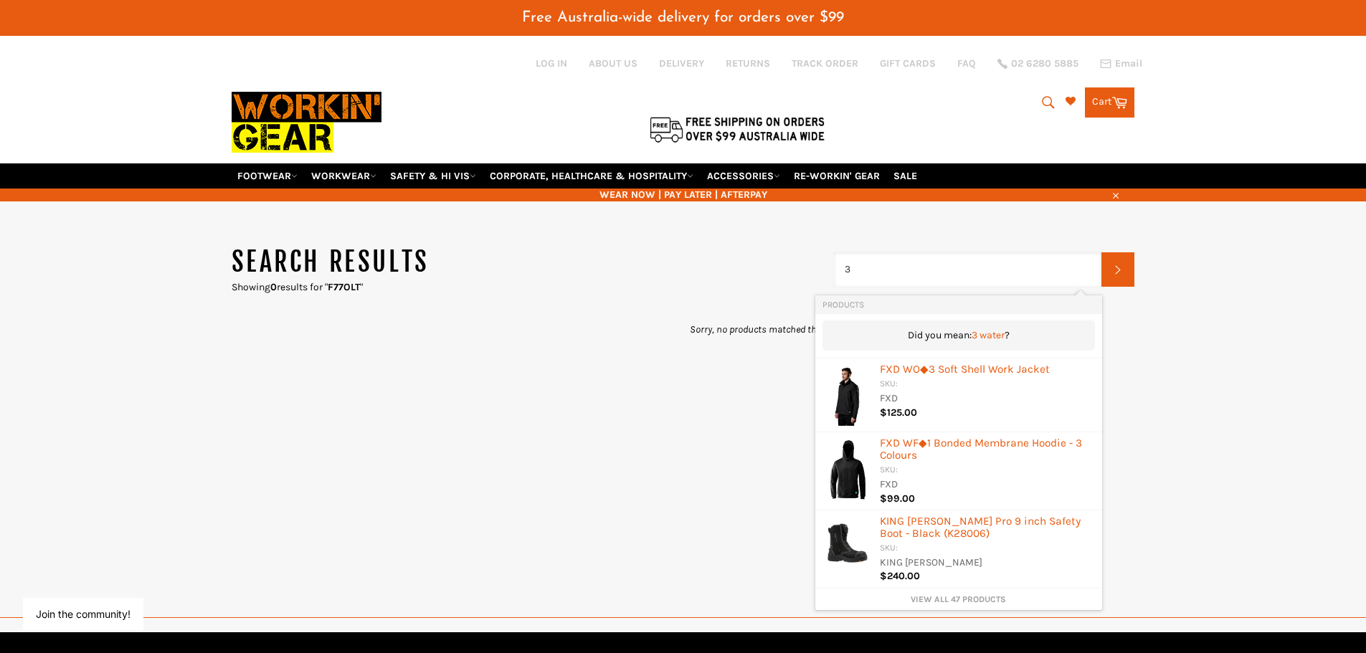
type input "3"
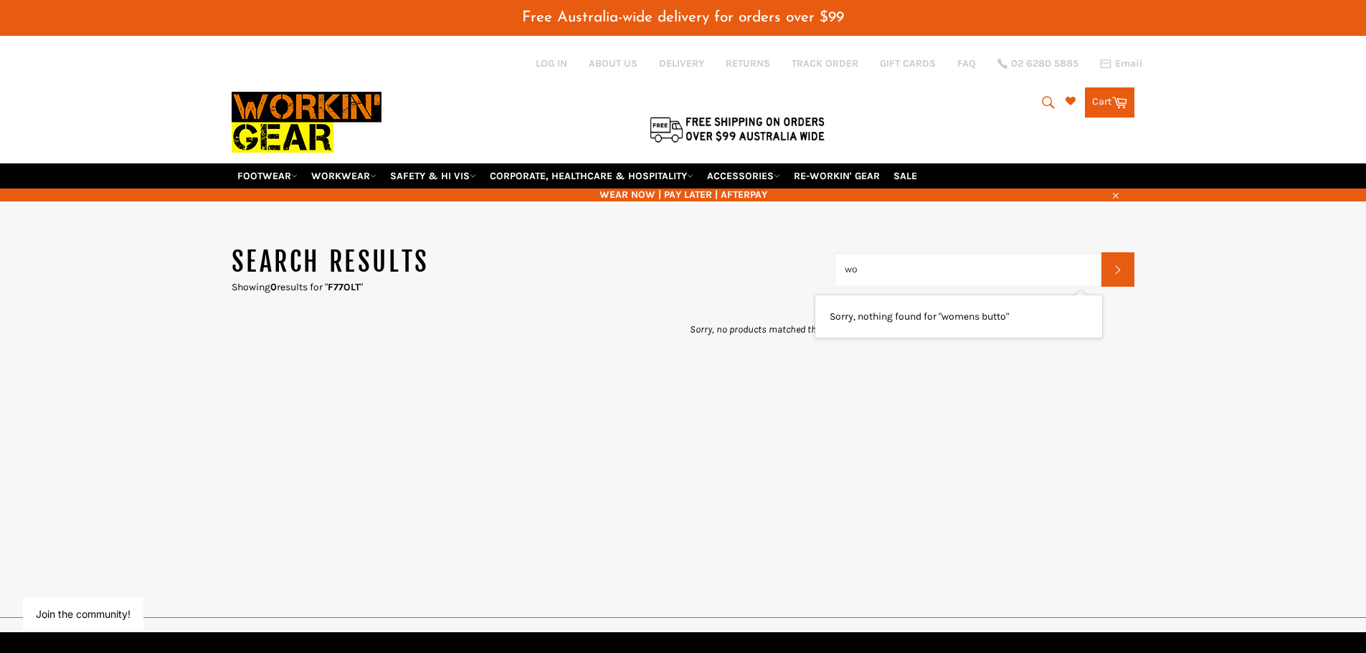
type input "w"
